Goal: Transaction & Acquisition: Download file/media

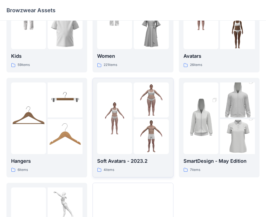
scroll to position [135, 0]
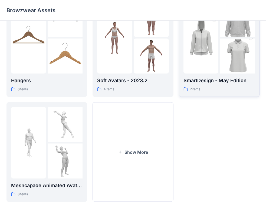
click at [228, 57] on img at bounding box center [237, 56] width 35 height 53
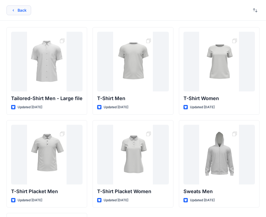
click at [28, 8] on button "Back" at bounding box center [18, 10] width 25 height 10
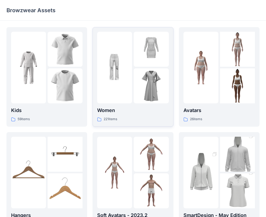
click at [136, 66] on img at bounding box center [151, 49] width 35 height 35
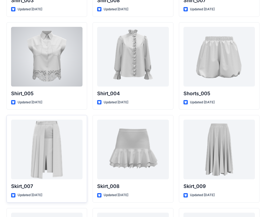
scroll to position [2536, 0]
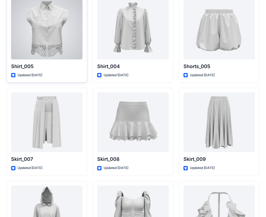
click at [55, 52] on div at bounding box center [46, 30] width 71 height 60
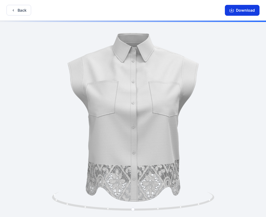
click at [244, 9] on button "Download" at bounding box center [242, 10] width 35 height 11
